Goal: Check status: Check status

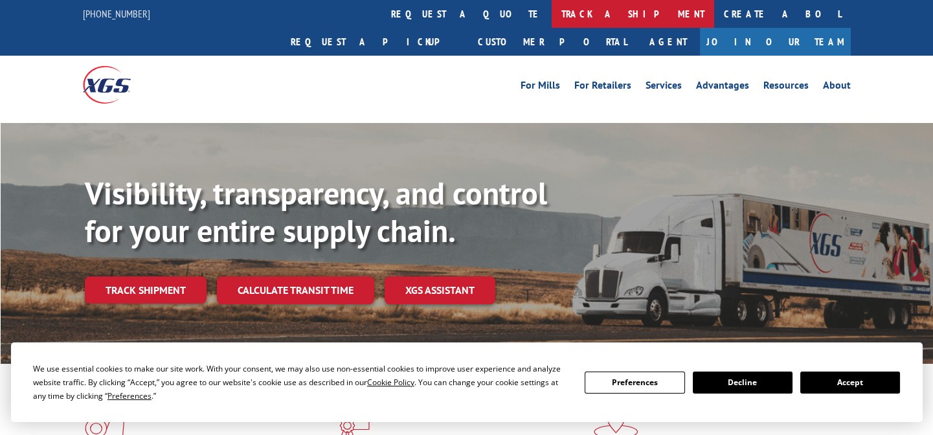
click at [552, 17] on link "track a shipment" at bounding box center [633, 14] width 162 height 28
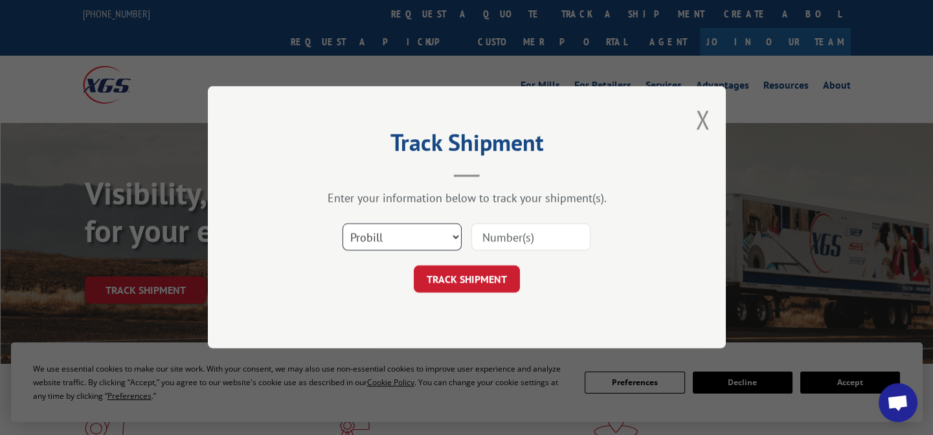
click at [450, 235] on select "Select category... Probill BOL PO" at bounding box center [401, 237] width 119 height 27
click at [342, 224] on select "Select category... Probill BOL PO" at bounding box center [401, 237] width 119 height 27
click at [454, 232] on select "Select category... Probill BOL PO" at bounding box center [401, 237] width 119 height 27
select select "po"
click at [342, 224] on select "Select category... Probill BOL PO" at bounding box center [401, 237] width 119 height 27
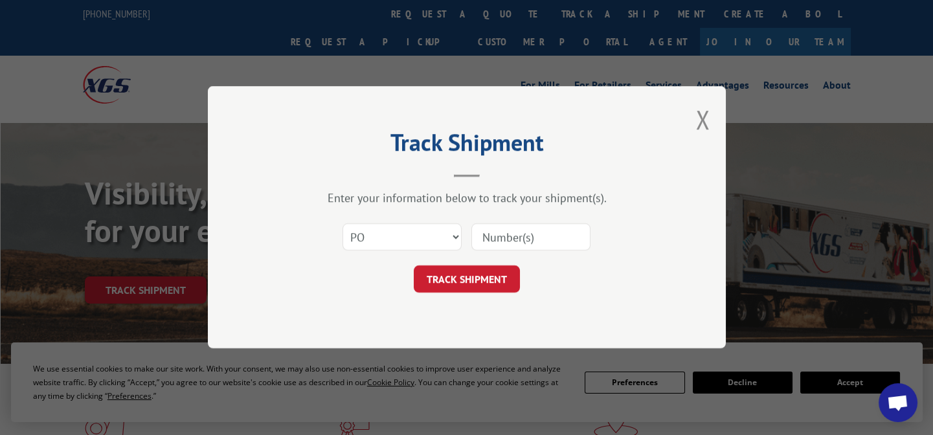
click at [511, 245] on input at bounding box center [530, 237] width 119 height 27
paste input "76535953"
type input "76535953"
click at [487, 275] on button "TRACK SHIPMENT" at bounding box center [467, 279] width 106 height 27
